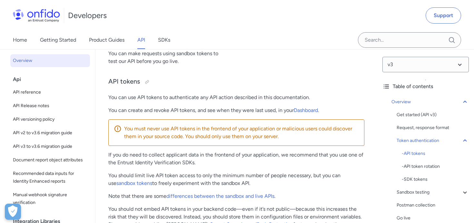
scroll to position [286, 0]
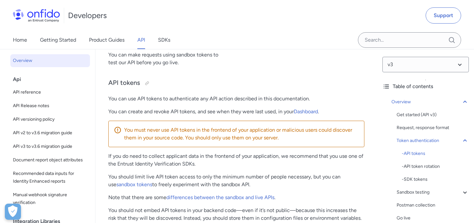
click at [53, 63] on span "Overview" at bounding box center [50, 61] width 74 height 8
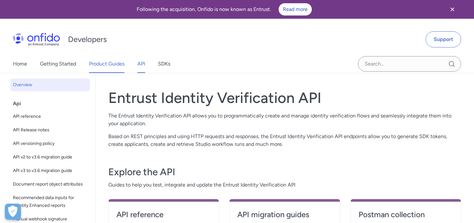
click at [110, 57] on link "Product Guides" at bounding box center [106, 64] width 35 height 18
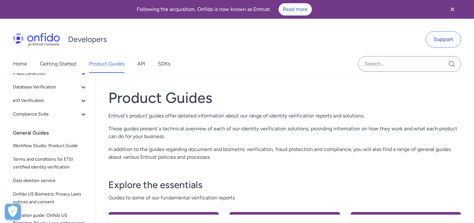
scroll to position [68, 0]
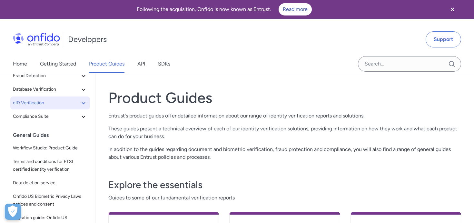
click at [39, 104] on span "eID Verification" at bounding box center [46, 103] width 67 height 8
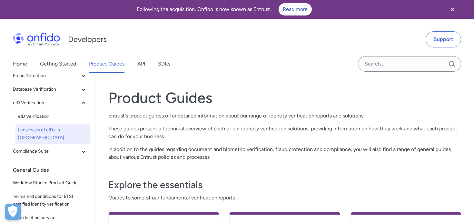
click at [34, 125] on link "Legal basis of eIDs in [GEOGRAPHIC_DATA]" at bounding box center [52, 133] width 74 height 21
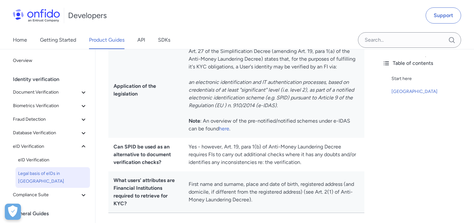
scroll to position [215, 0]
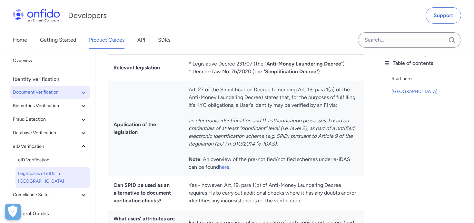
click at [40, 87] on button "Document Verification" at bounding box center [50, 92] width 80 height 13
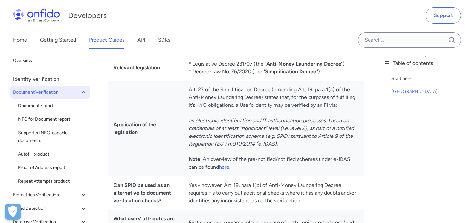
click at [39, 92] on span "Document Verification" at bounding box center [46, 92] width 67 height 8
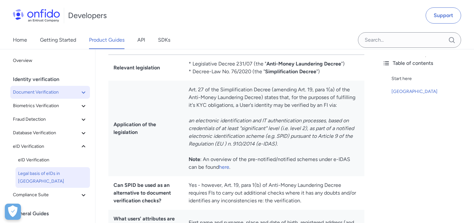
click at [39, 92] on span "Document Verification" at bounding box center [46, 92] width 67 height 8
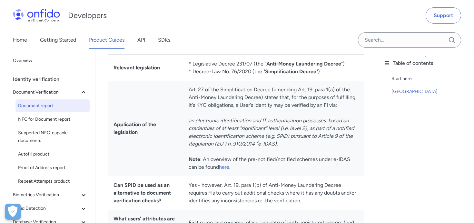
click at [39, 105] on span "Document report" at bounding box center [52, 106] width 69 height 8
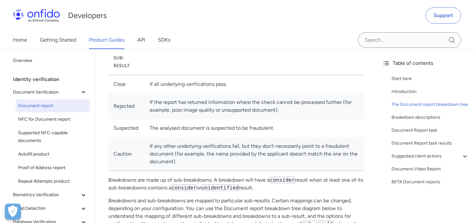
scroll to position [575, 0]
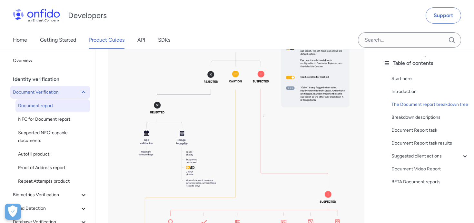
click at [39, 96] on button "Document Verification" at bounding box center [50, 92] width 80 height 13
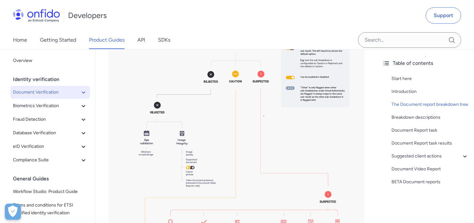
click at [65, 93] on span "Document Verification" at bounding box center [46, 92] width 67 height 8
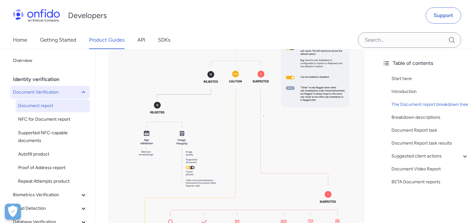
click at [65, 93] on span "Document Verification" at bounding box center [46, 92] width 67 height 8
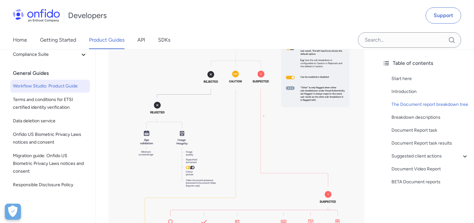
scroll to position [0, 0]
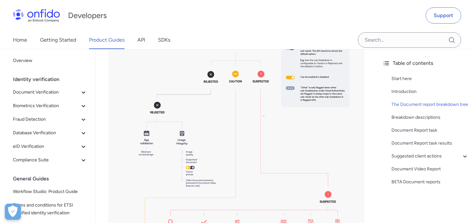
click at [137, 33] on div "Home Getting Started Product Guides API SDKs" at bounding box center [98, 40] width 196 height 18
click at [47, 38] on link "Getting Started" at bounding box center [58, 40] width 36 height 18
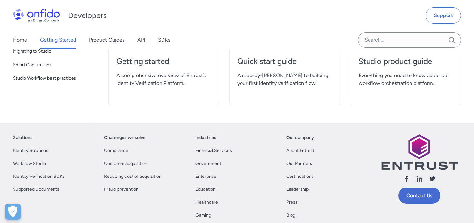
scroll to position [178, 0]
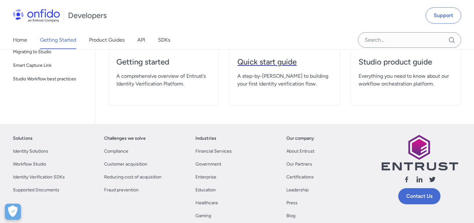
click at [262, 65] on h4 "Quick start guide" at bounding box center [284, 62] width 94 height 10
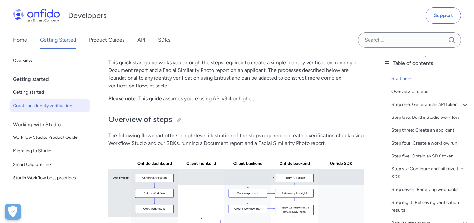
scroll to position [75, 0]
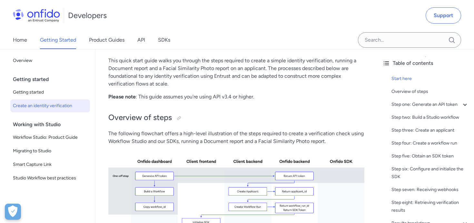
click at [43, 14] on img at bounding box center [36, 15] width 47 height 13
